Goal: Find specific page/section: Find specific page/section

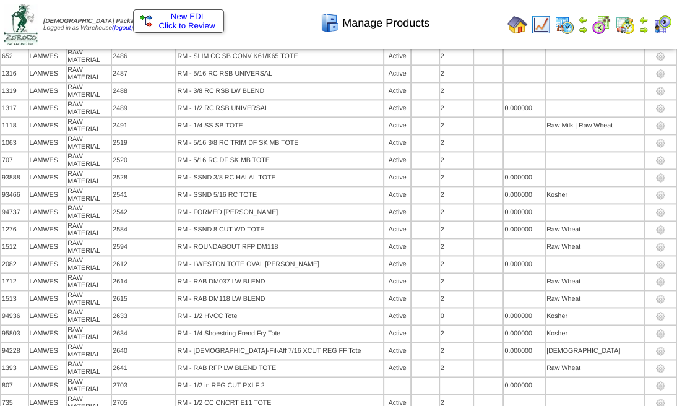
scroll to position [1375, 0]
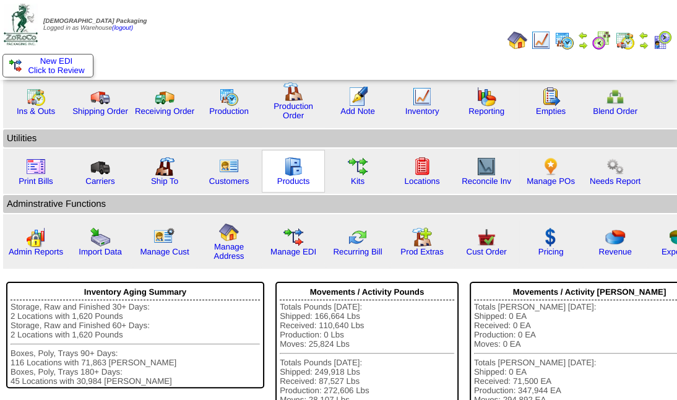
click at [295, 173] on img at bounding box center [293, 166] width 20 height 20
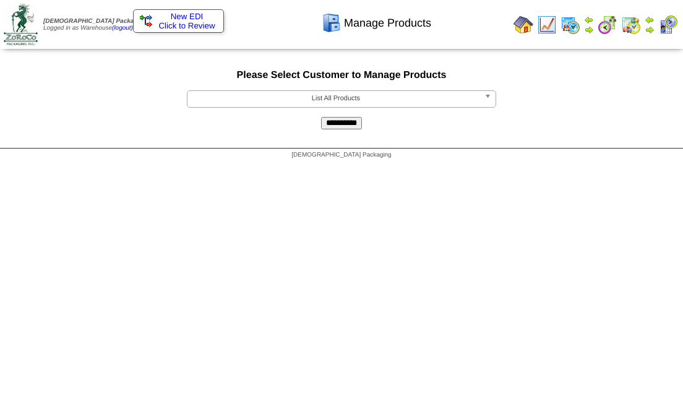
click at [488, 97] on b at bounding box center [489, 99] width 11 height 16
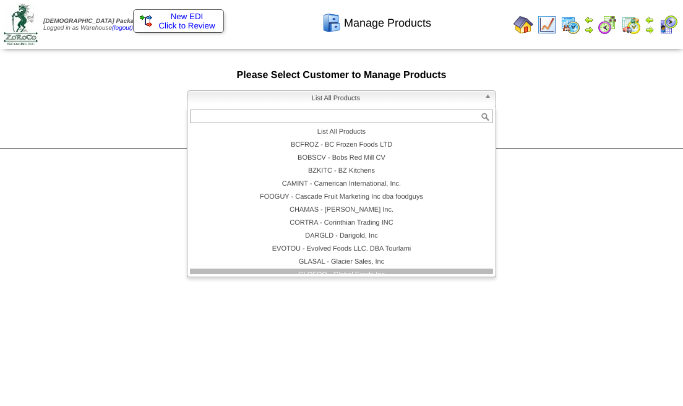
scroll to position [41, 0]
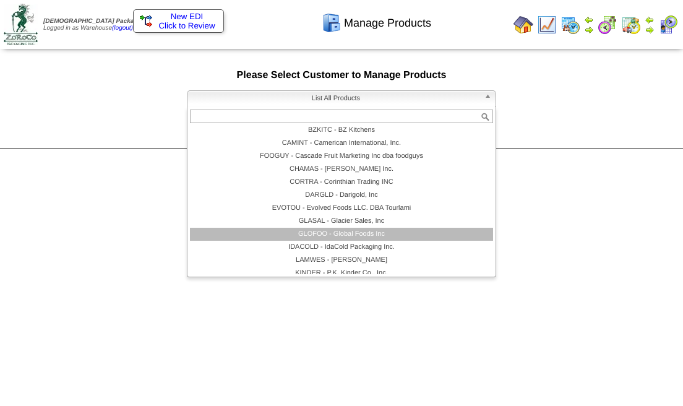
click at [323, 234] on li "GLOFOO - Global Foods Inc" at bounding box center [341, 234] width 303 height 13
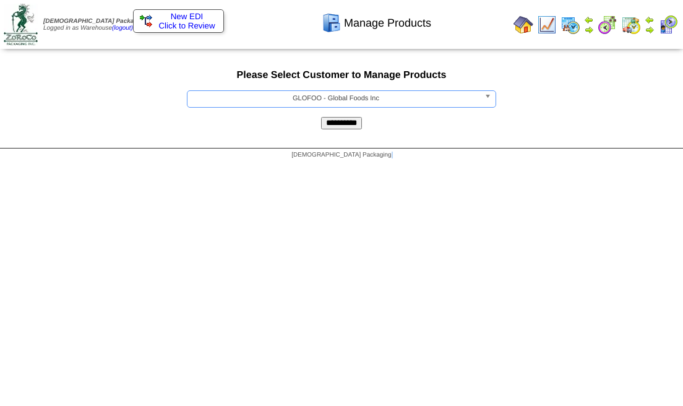
click at [323, 165] on html "Zoroco Packaging Logged in as Warehouse (logout) Print All" at bounding box center [341, 82] width 683 height 165
click at [344, 124] on input "**********" at bounding box center [341, 123] width 41 height 12
